Goal: Communication & Community: Participate in discussion

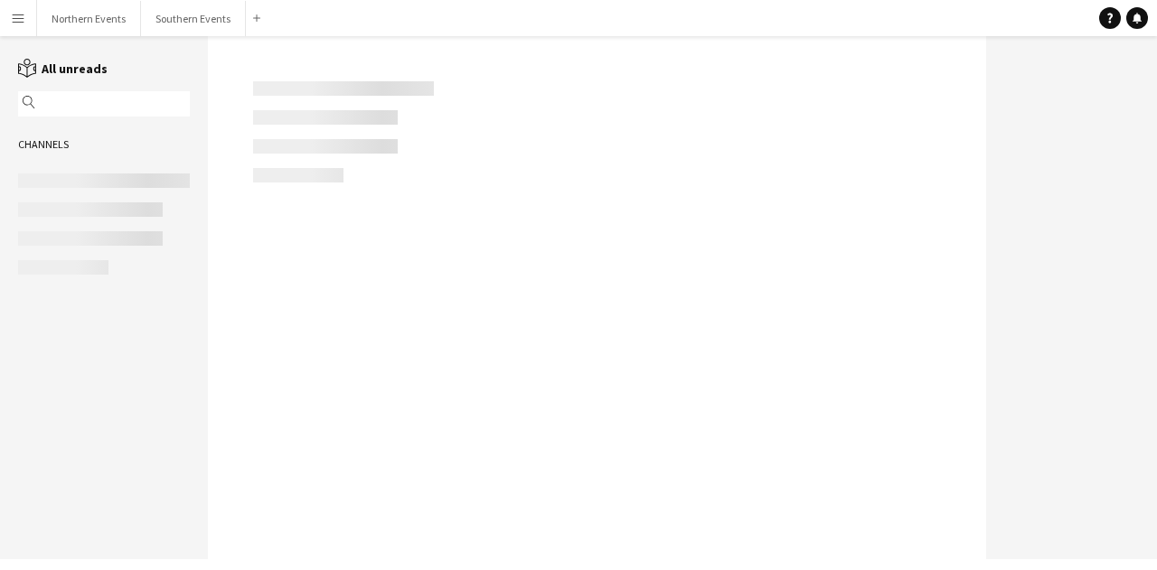
click at [389, 398] on div at bounding box center [597, 297] width 778 height 523
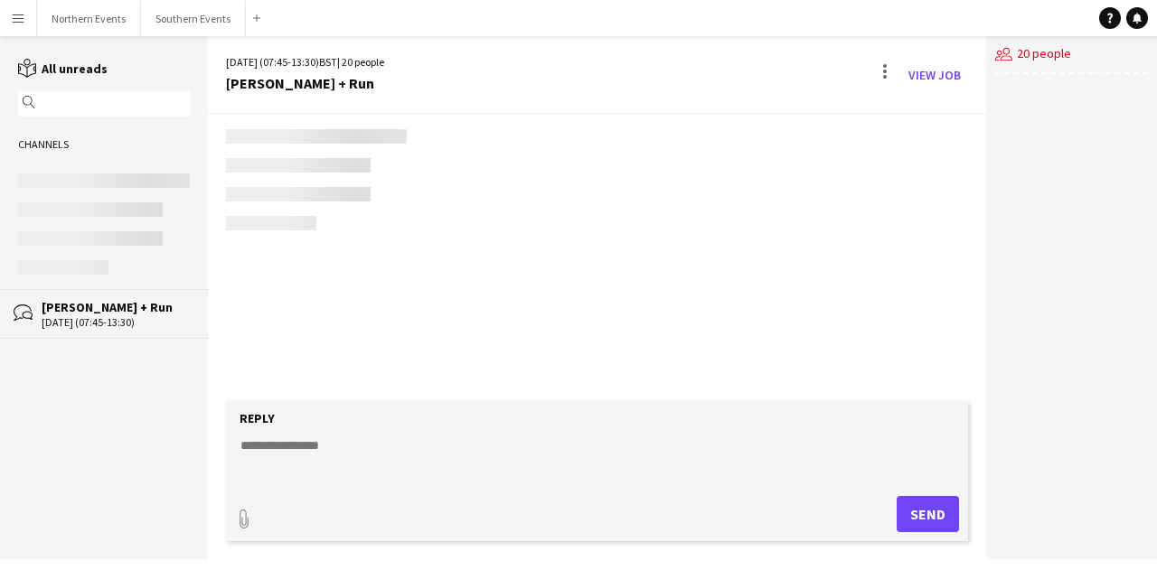
click at [141, 312] on div "[PERSON_NAME] + Run" at bounding box center [116, 307] width 148 height 16
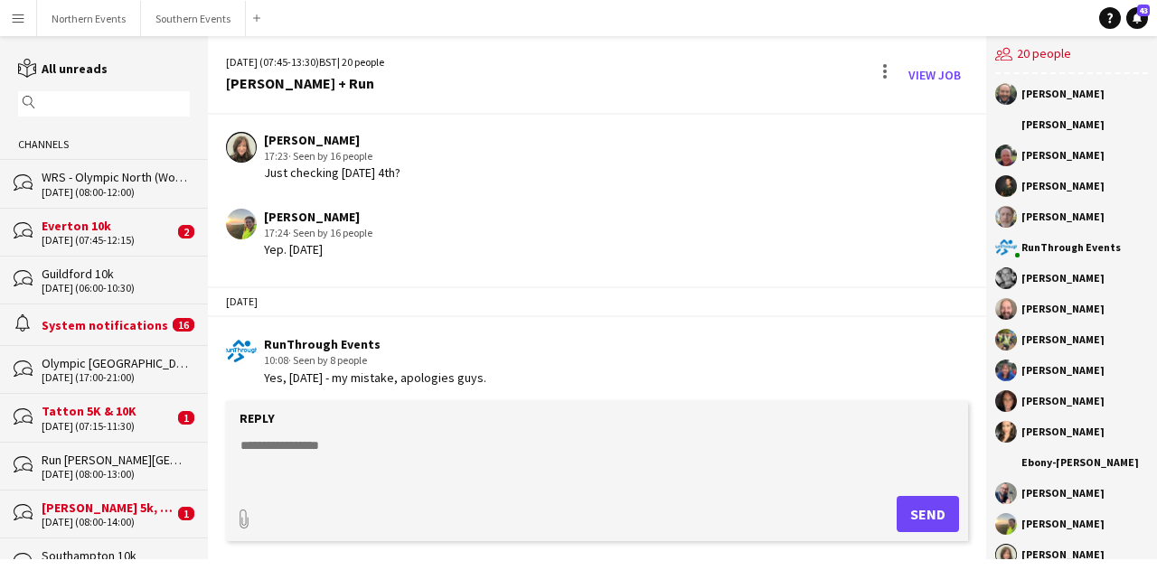
scroll to position [996, 0]
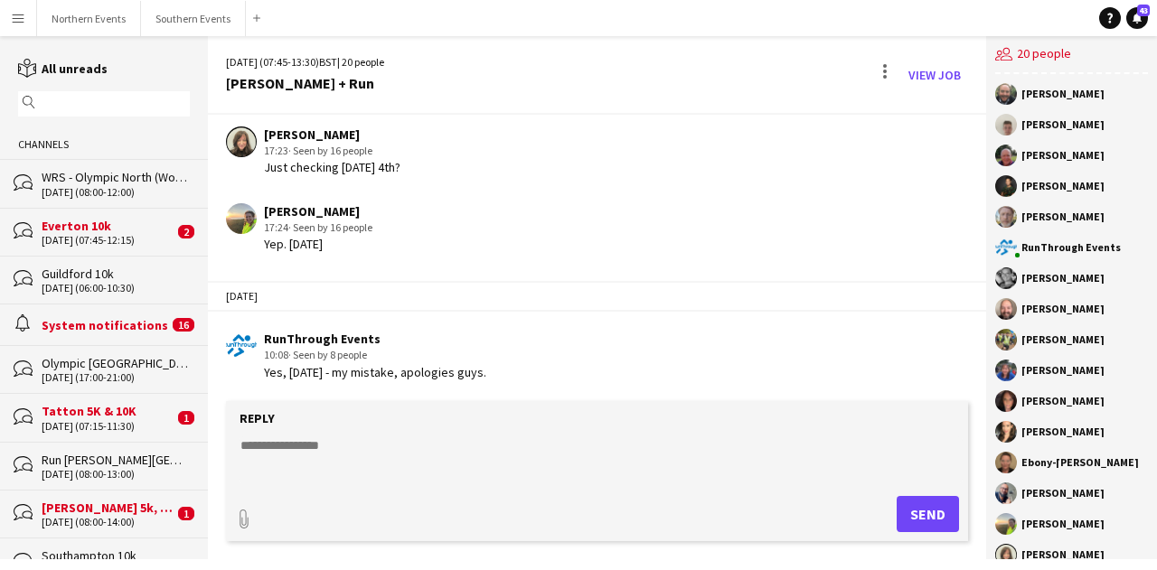
drag, startPoint x: 264, startPoint y: 368, endPoint x: 628, endPoint y: 381, distance: 364.5
click at [628, 381] on app-chat-message "RunThrough Events 10:08 · Seen by 8 people Yes, Saturday the 4th - my mistake, …" at bounding box center [597, 356] width 778 height 68
click at [543, 347] on div "RunThrough Events 10:08 · Seen by 8 people Yes, Saturday the 4th - my mistake, …" at bounding box center [537, 356] width 623 height 50
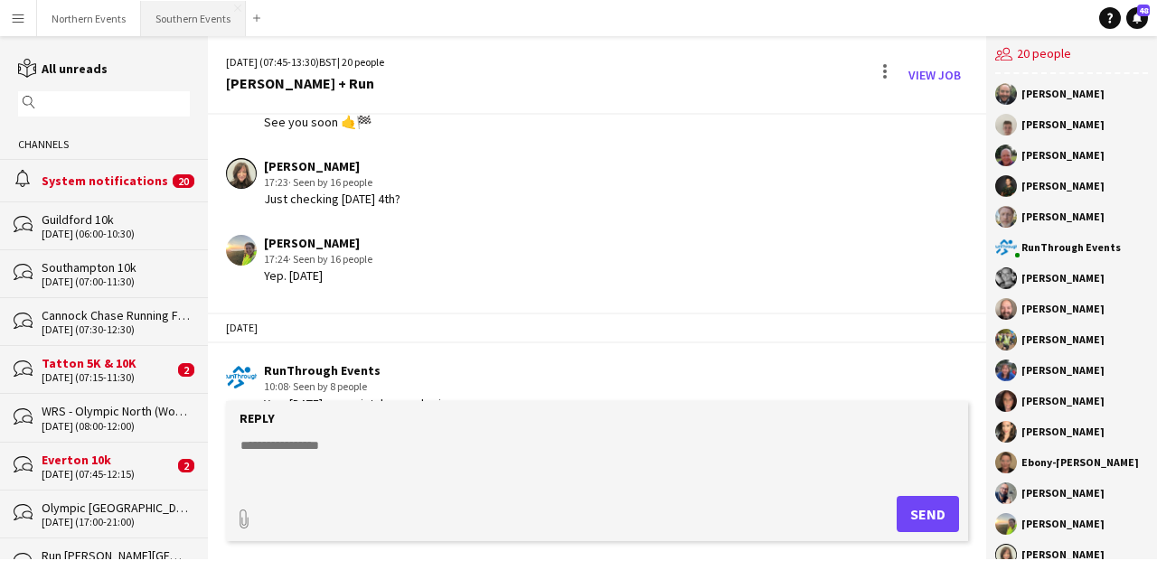
scroll to position [996, 0]
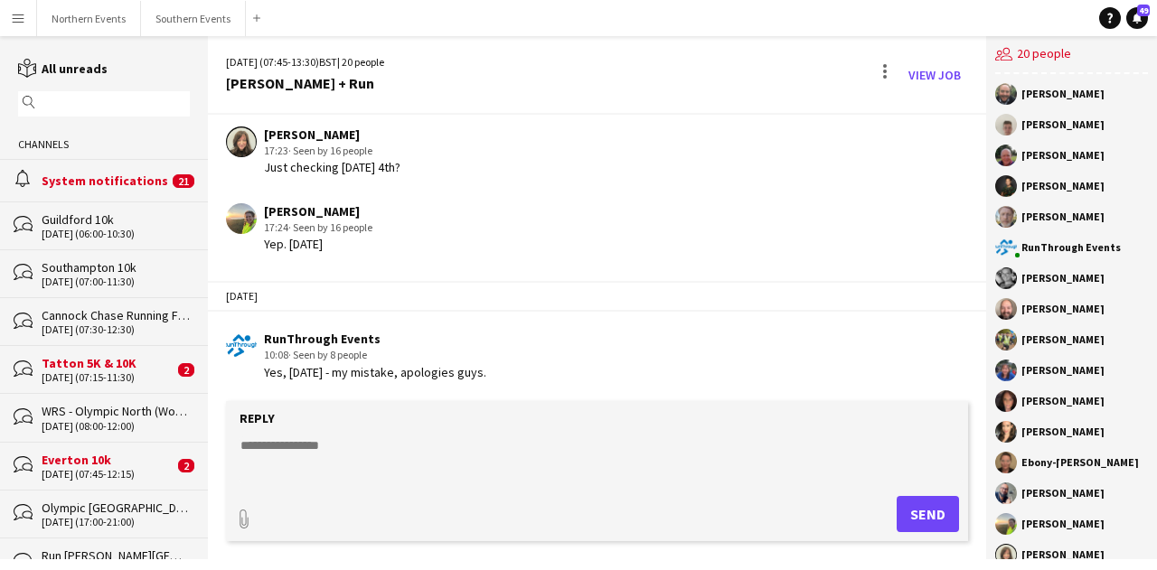
click at [333, 441] on textarea at bounding box center [601, 460] width 724 height 47
paste textarea "**********"
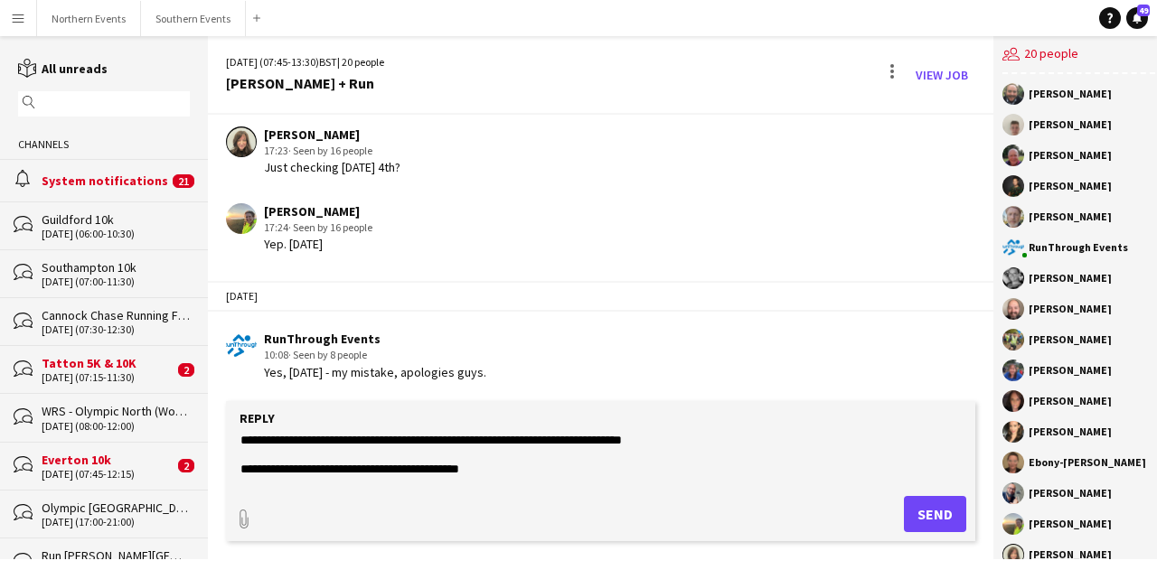
scroll to position [1003, 0]
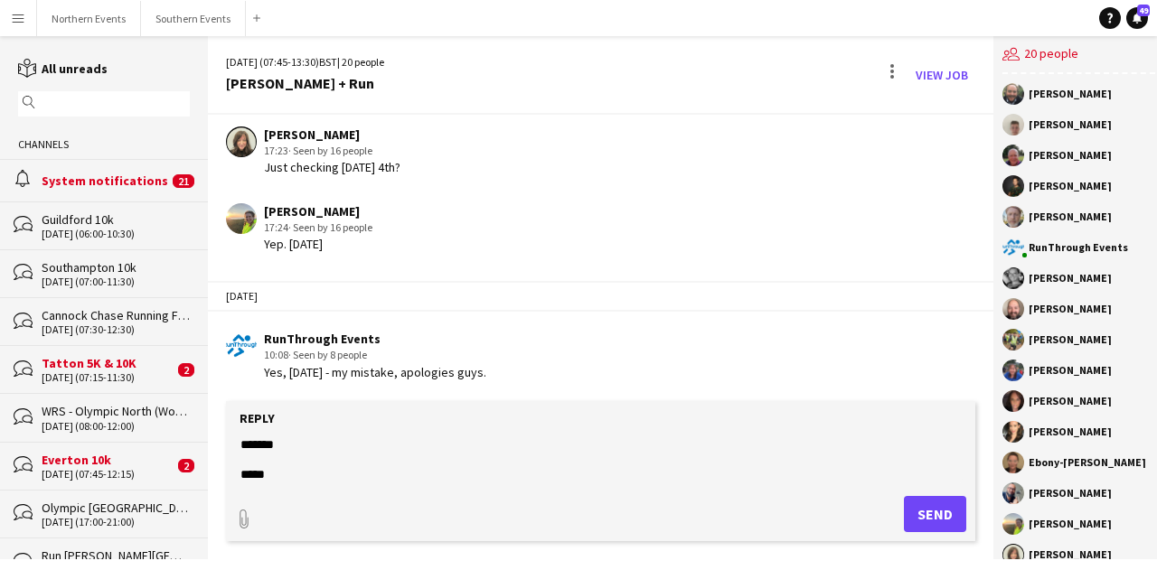
type textarea "**********"
click at [915, 509] on button "Send" at bounding box center [935, 514] width 62 height 36
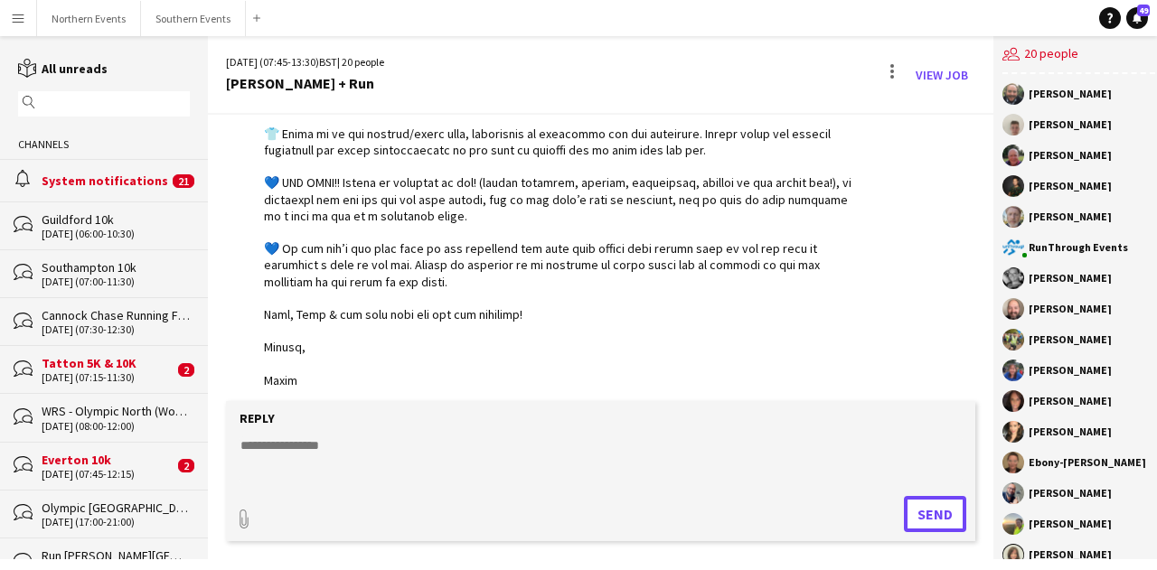
scroll to position [2339, 0]
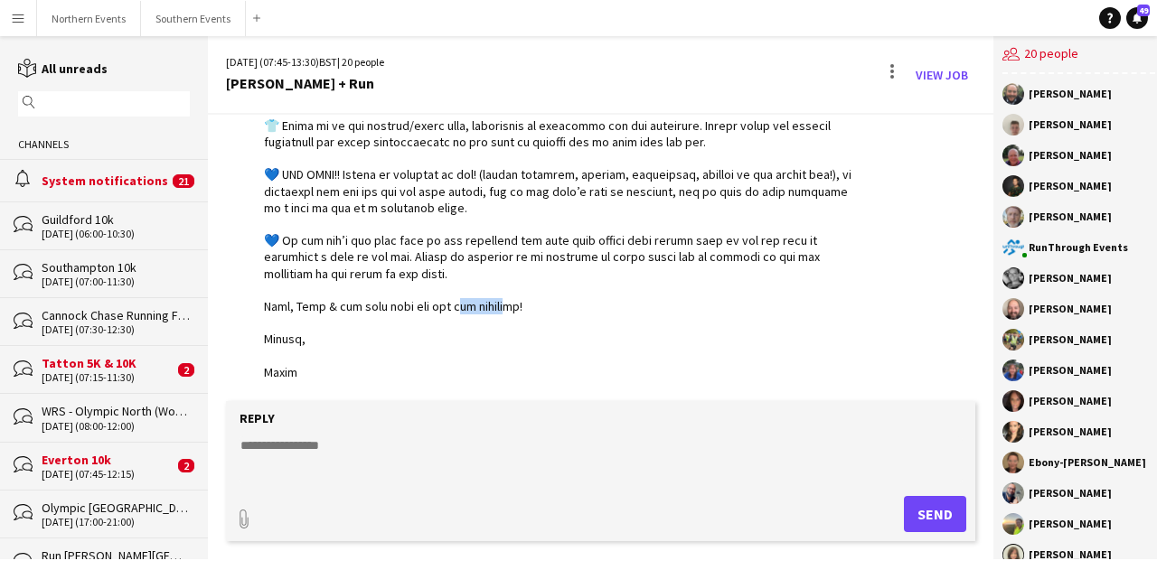
drag, startPoint x: 445, startPoint y: 299, endPoint x: 522, endPoint y: 317, distance: 78.9
drag, startPoint x: 580, startPoint y: 280, endPoint x: 492, endPoint y: 280, distance: 88.6
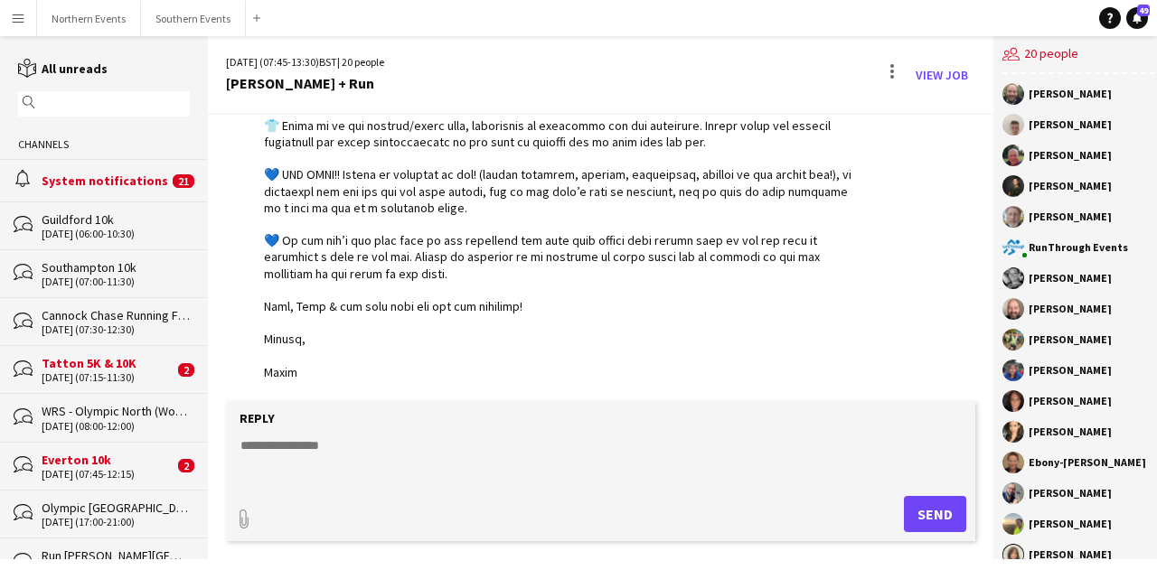
drag, startPoint x: 493, startPoint y: 326, endPoint x: 443, endPoint y: 314, distance: 52.2
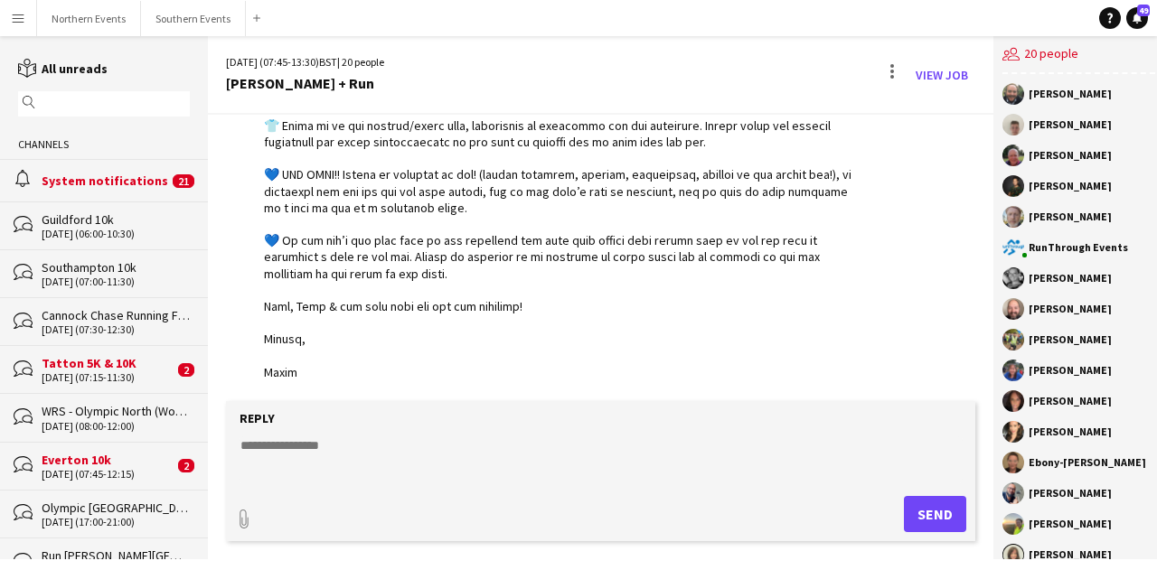
click at [890, 66] on div at bounding box center [892, 75] width 22 height 29
click at [890, 66] on div at bounding box center [578, 285] width 1157 height 570
click at [192, 30] on button "Southern Events Close" at bounding box center [193, 18] width 105 height 35
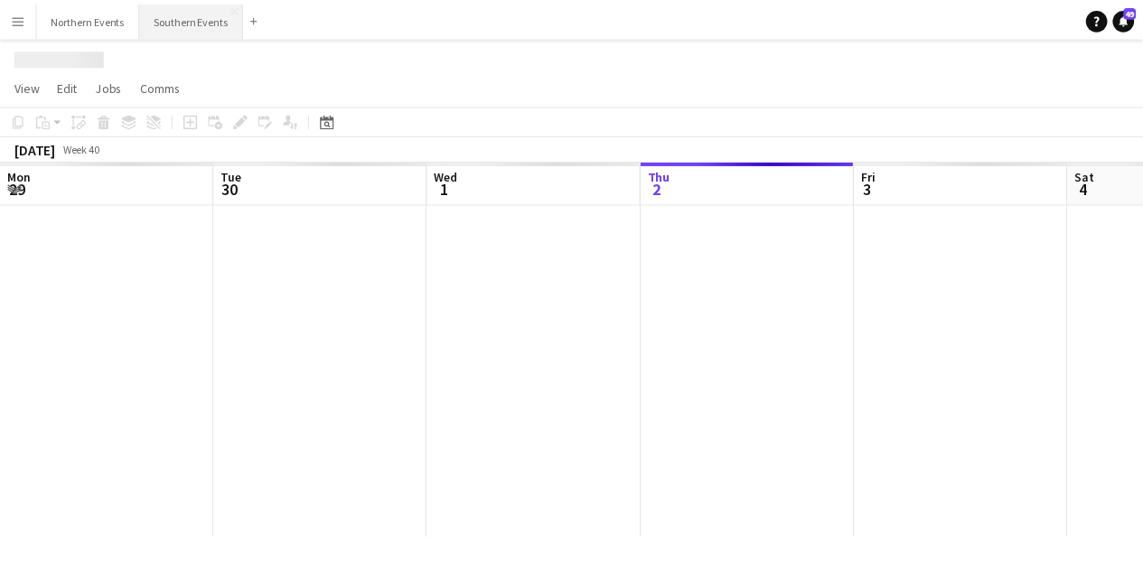
scroll to position [0, 432]
